Goal: Use online tool/utility: Utilize a website feature to perform a specific function

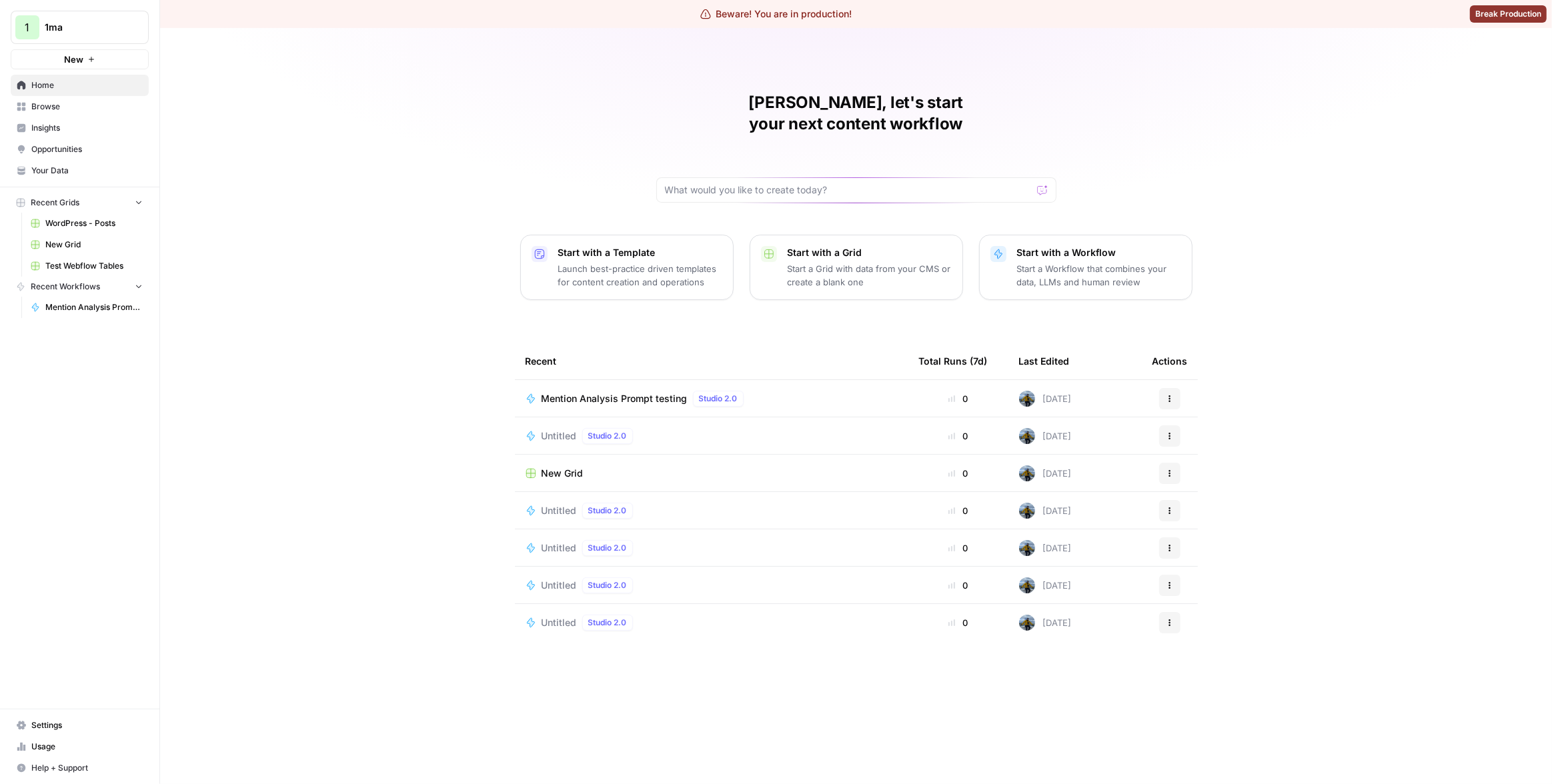
click at [75, 101] on span "Browse" at bounding box center [87, 107] width 111 height 12
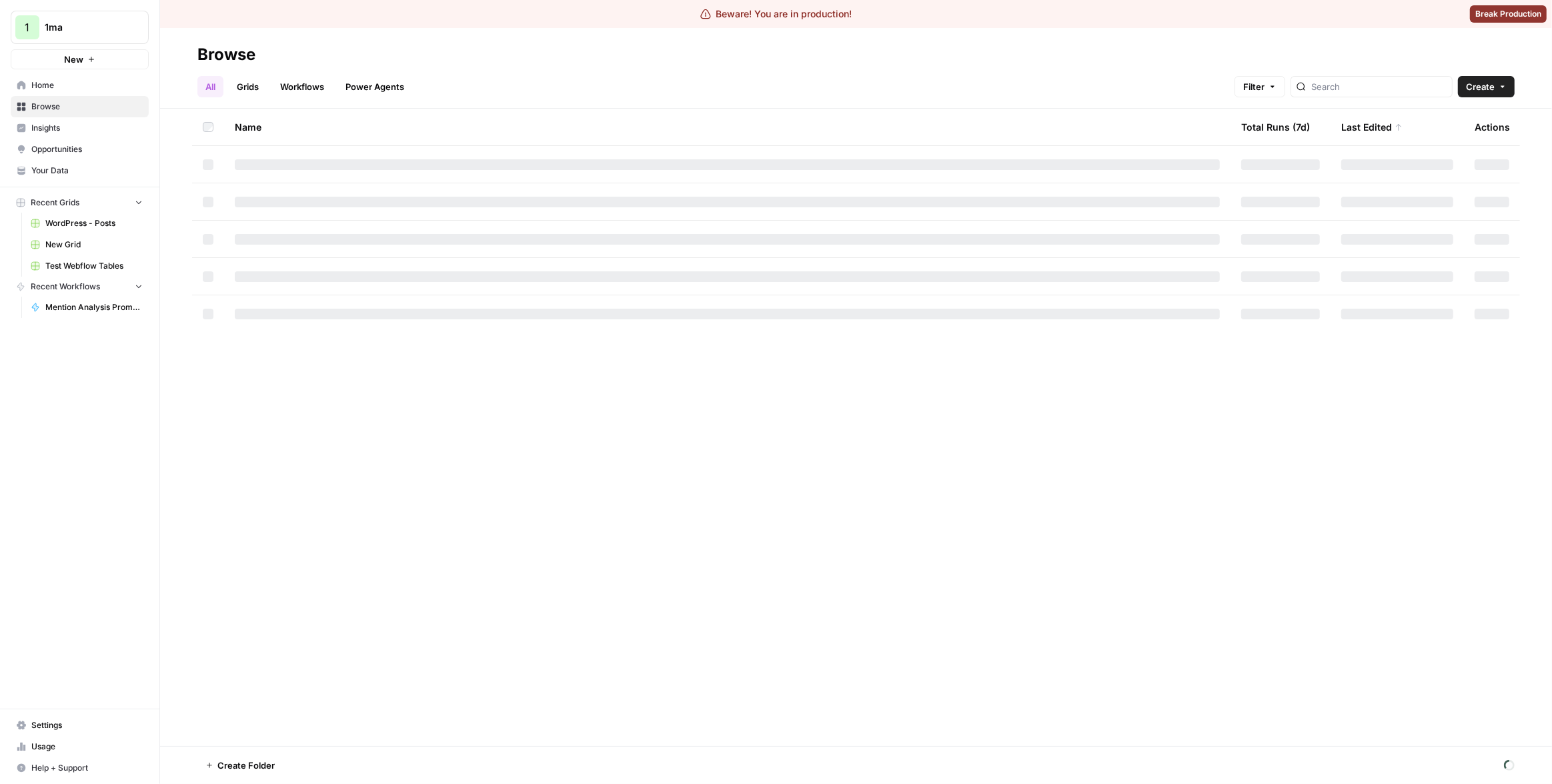
click at [280, 83] on link "Workflows" at bounding box center [302, 86] width 60 height 21
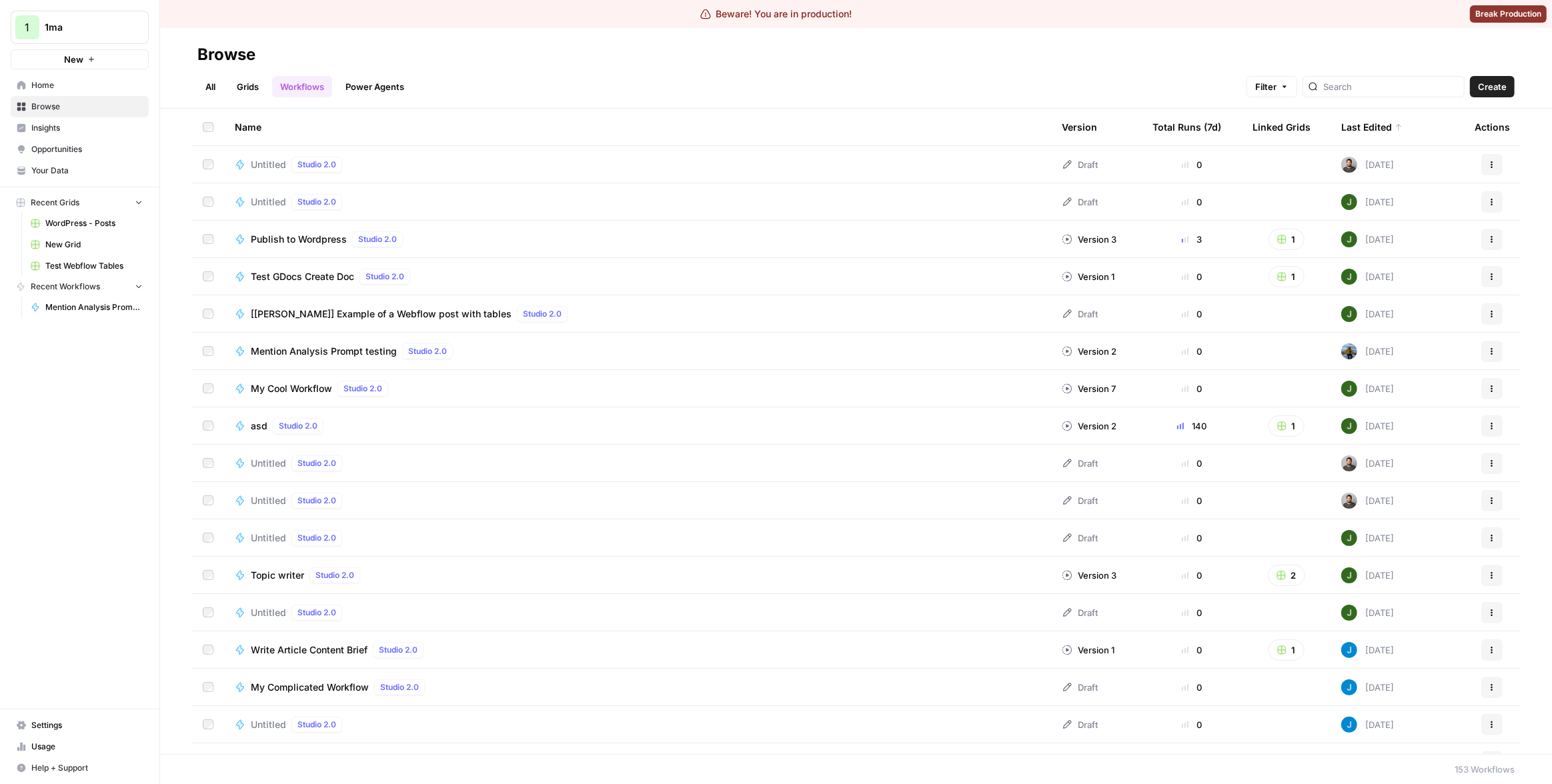
click at [465, 161] on div "Untitled Studio 2.0" at bounding box center [637, 164] width 805 height 16
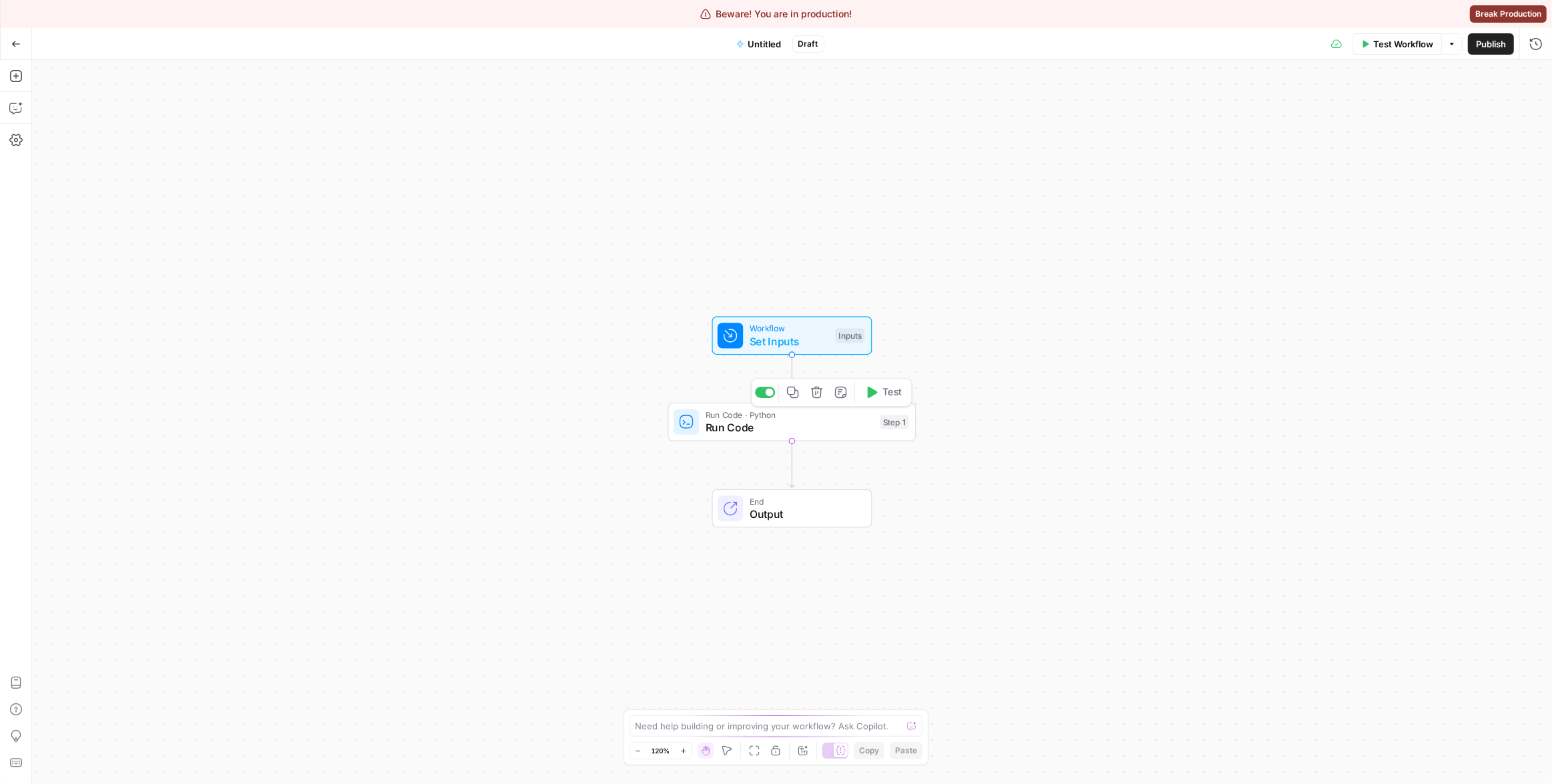
click at [787, 431] on span "Run Code" at bounding box center [790, 427] width 168 height 16
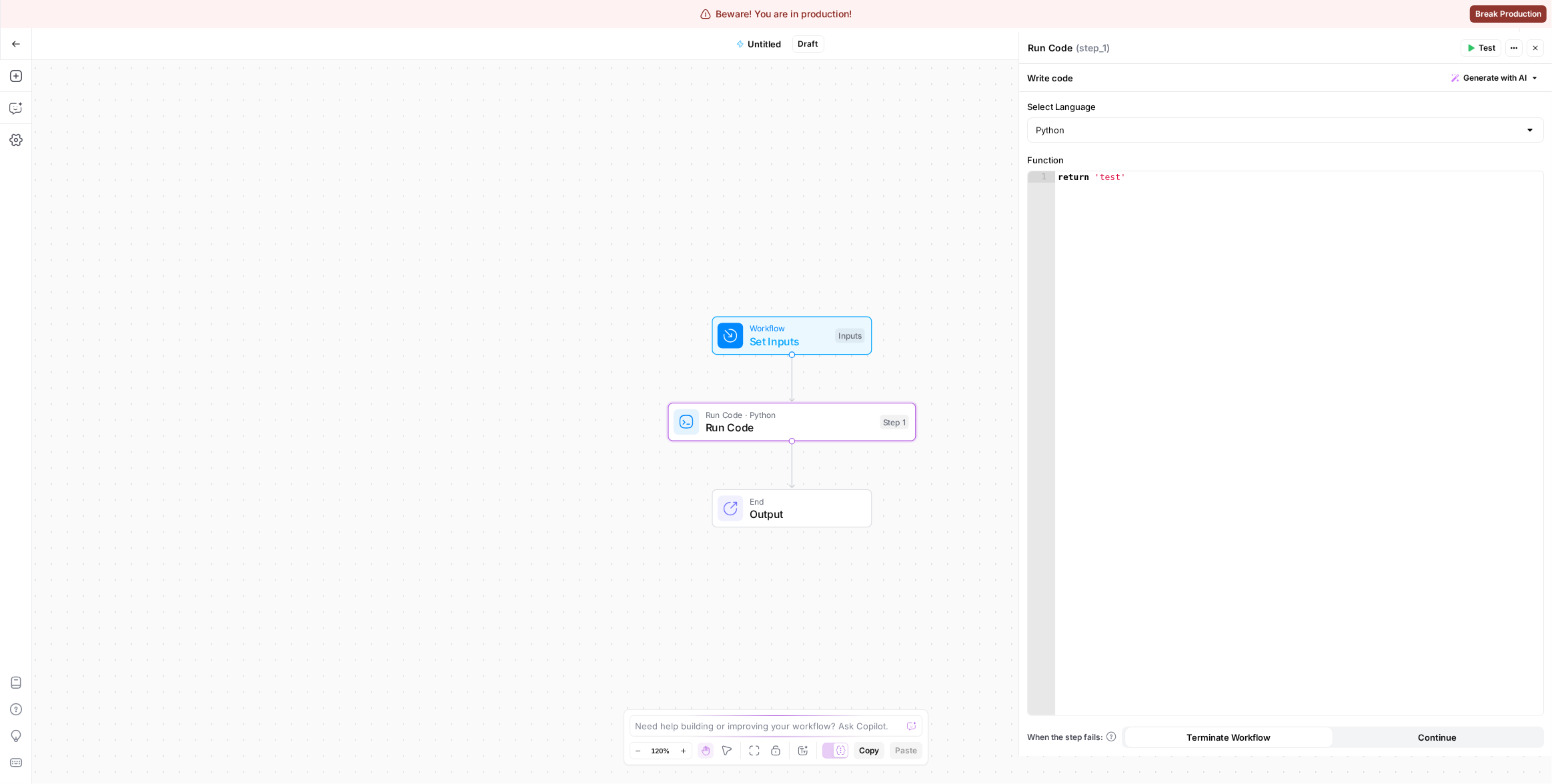
type textarea "**********"
click at [1133, 296] on div "return 'test'" at bounding box center [1299, 455] width 488 height 567
click at [1473, 53] on button "Test" at bounding box center [1481, 47] width 41 height 17
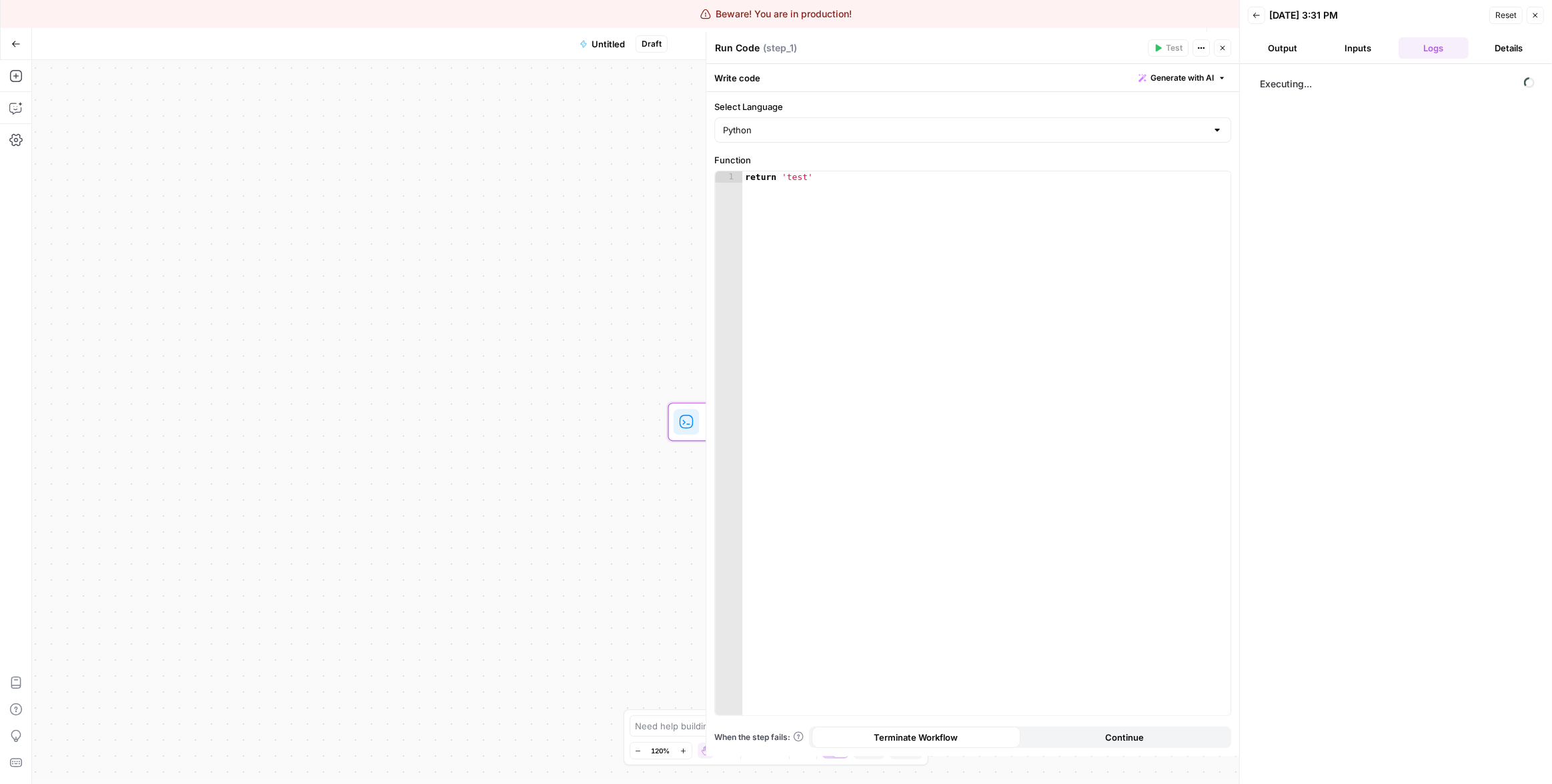
click at [1314, 380] on div "Executing..." at bounding box center [1396, 424] width 285 height 707
click at [1344, 233] on div "Executing..." at bounding box center [1396, 424] width 285 height 707
click at [1367, 74] on span "Executing..." at bounding box center [1397, 84] width 283 height 21
click at [1365, 59] on header "Back [DATE] 3:31 PM Reset Close Output Inputs Logs Details" at bounding box center [1396, 32] width 312 height 64
click at [1367, 51] on button "Inputs" at bounding box center [1358, 48] width 70 height 21
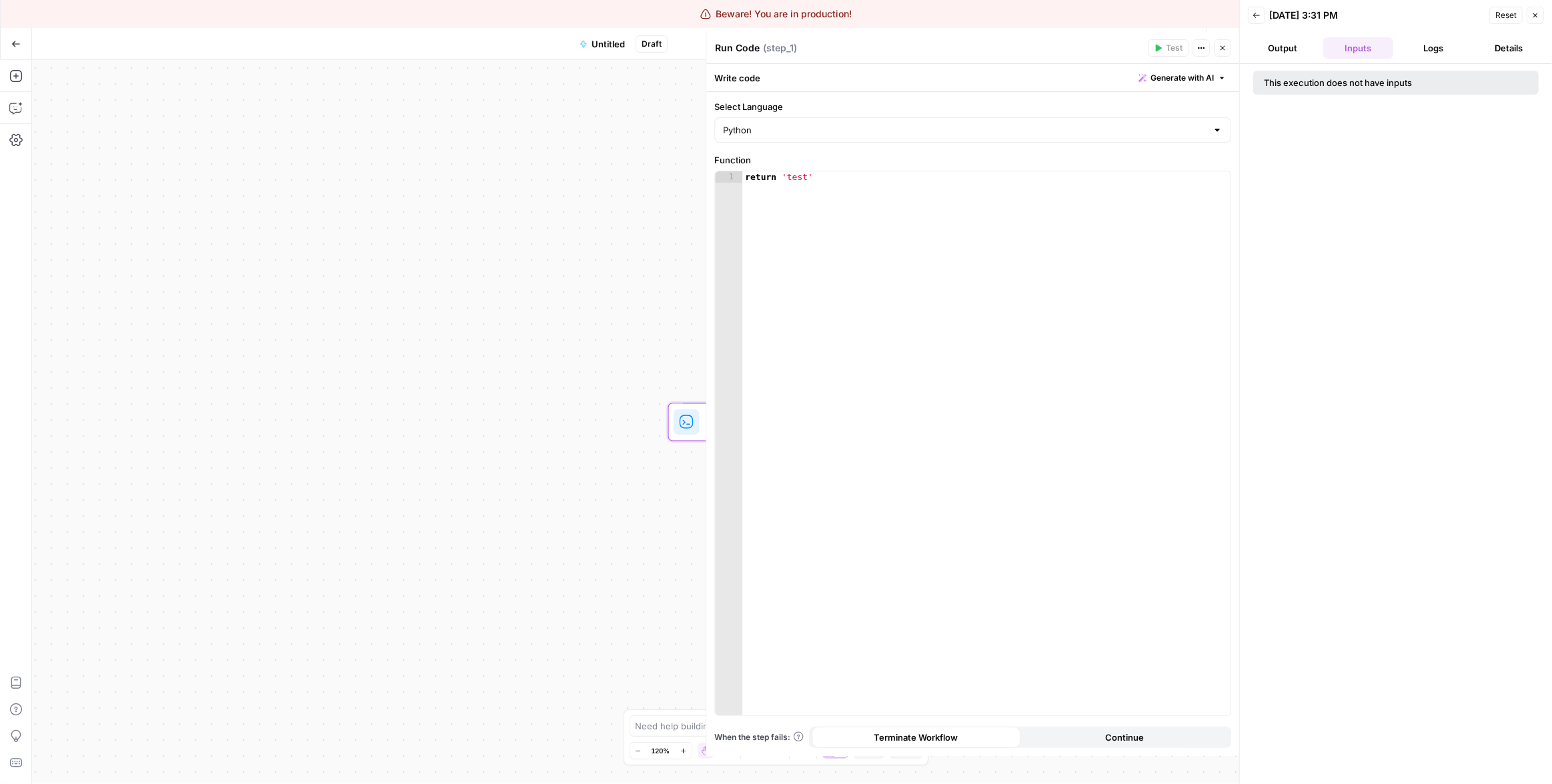
click at [1433, 46] on button "Logs" at bounding box center [1433, 48] width 70 height 21
